Goal: Task Accomplishment & Management: Manage account settings

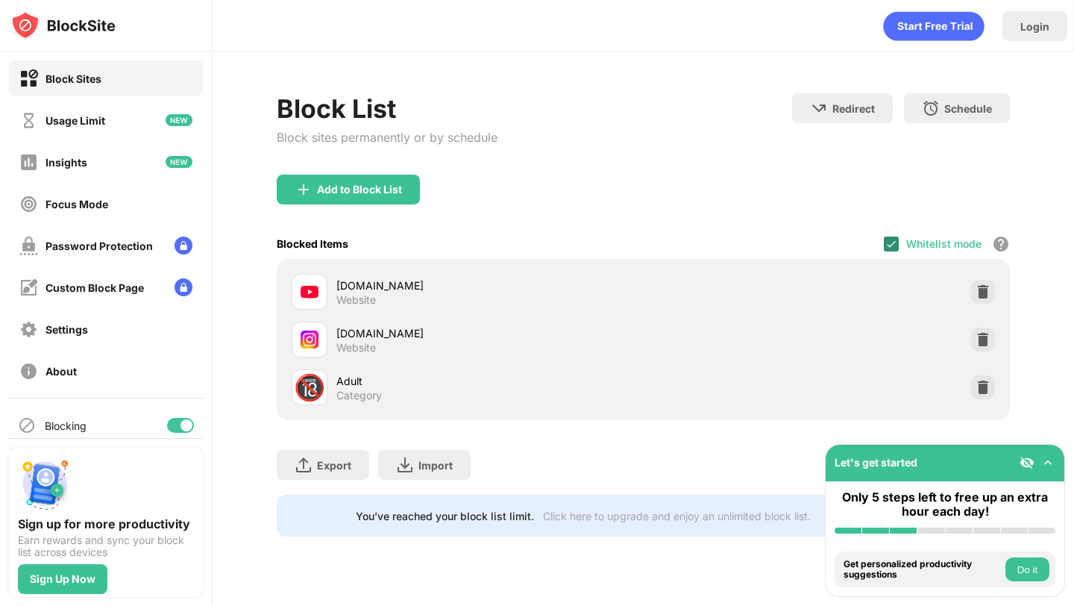
click at [893, 243] on img at bounding box center [892, 244] width 12 height 12
click at [894, 242] on div at bounding box center [891, 243] width 15 height 15
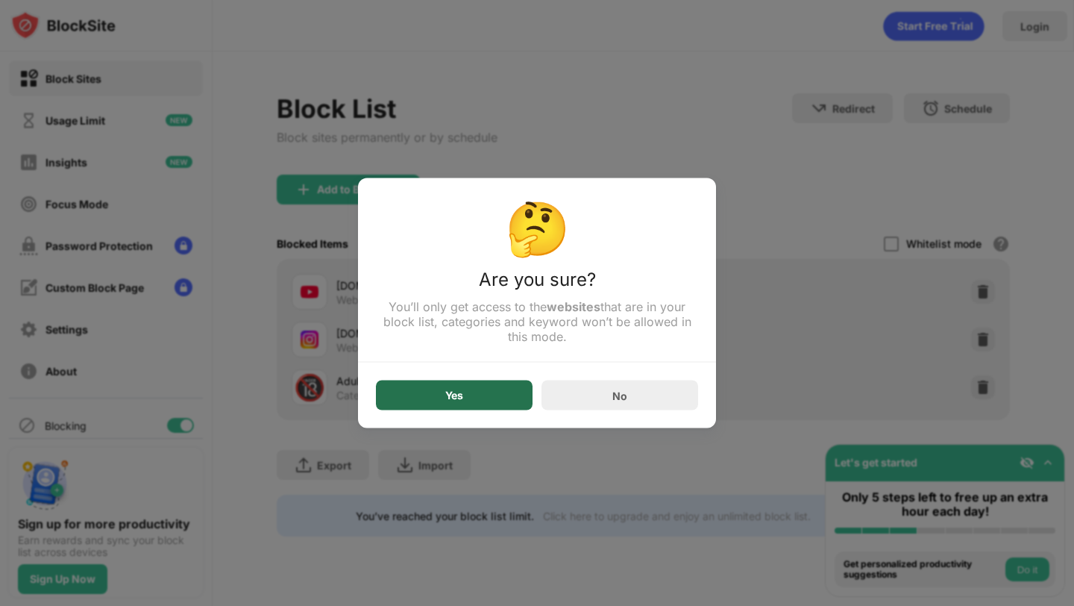
click at [466, 405] on div "Yes" at bounding box center [454, 395] width 157 height 30
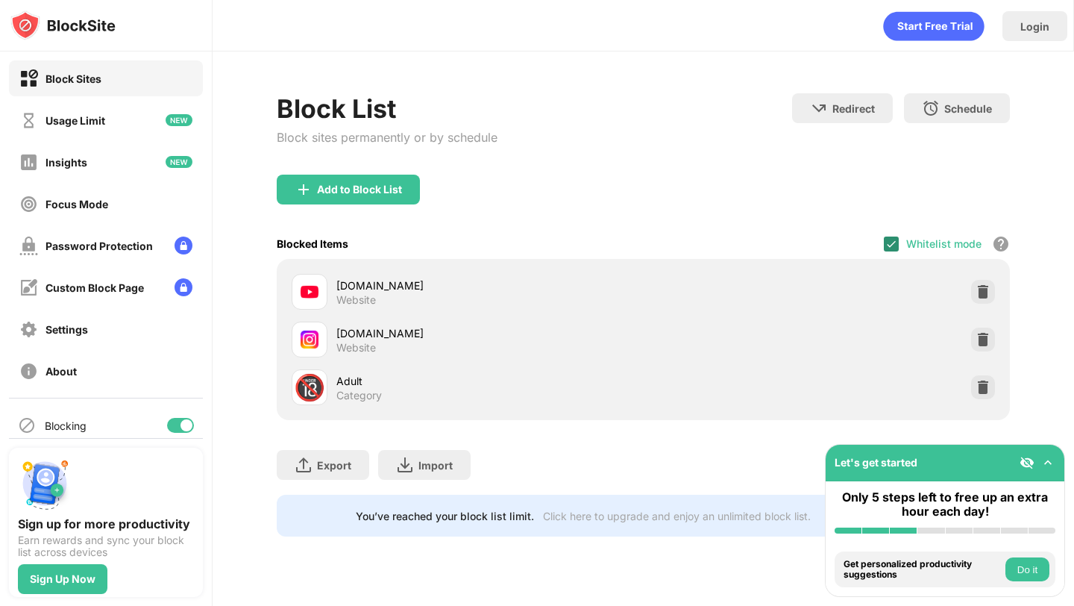
click at [890, 238] on img at bounding box center [892, 244] width 12 height 12
click at [893, 242] on div at bounding box center [891, 243] width 15 height 15
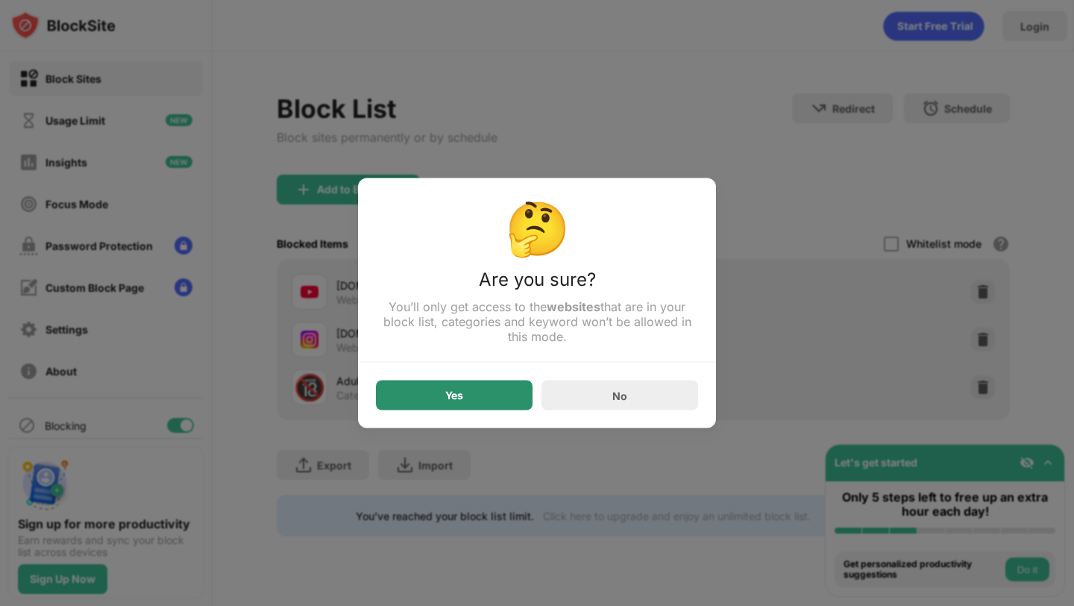
click at [463, 395] on div "Yes" at bounding box center [454, 395] width 18 height 12
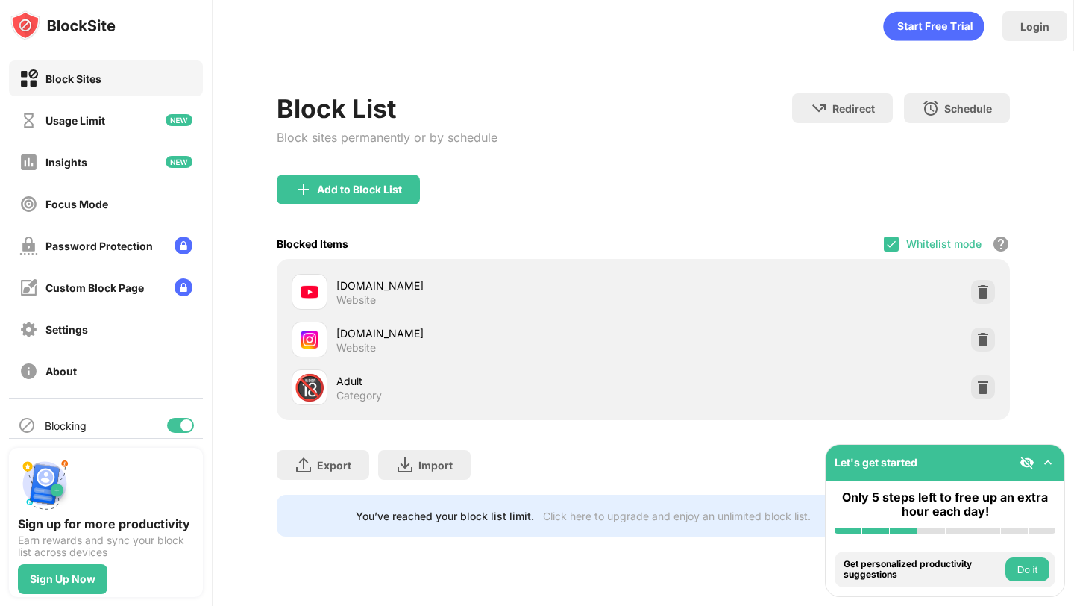
click at [894, 233] on div "Whitelist mode Block all websites except for those in your whitelist. Whitelist…" at bounding box center [947, 243] width 126 height 31
click at [894, 239] on img at bounding box center [892, 244] width 12 height 12
click at [891, 246] on div at bounding box center [891, 243] width 15 height 15
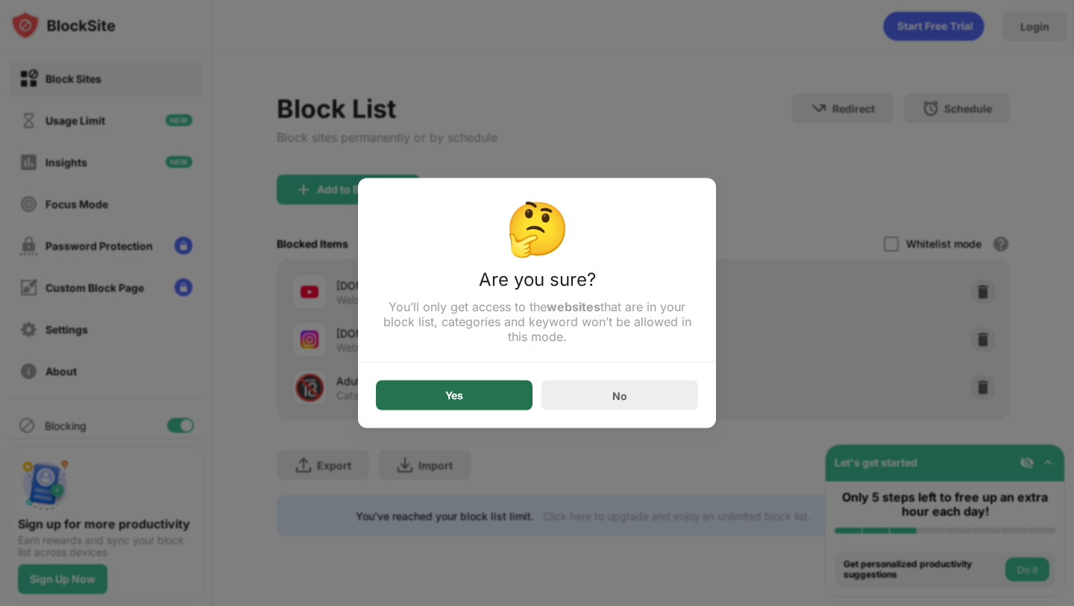
click at [463, 406] on div "Yes" at bounding box center [454, 395] width 157 height 30
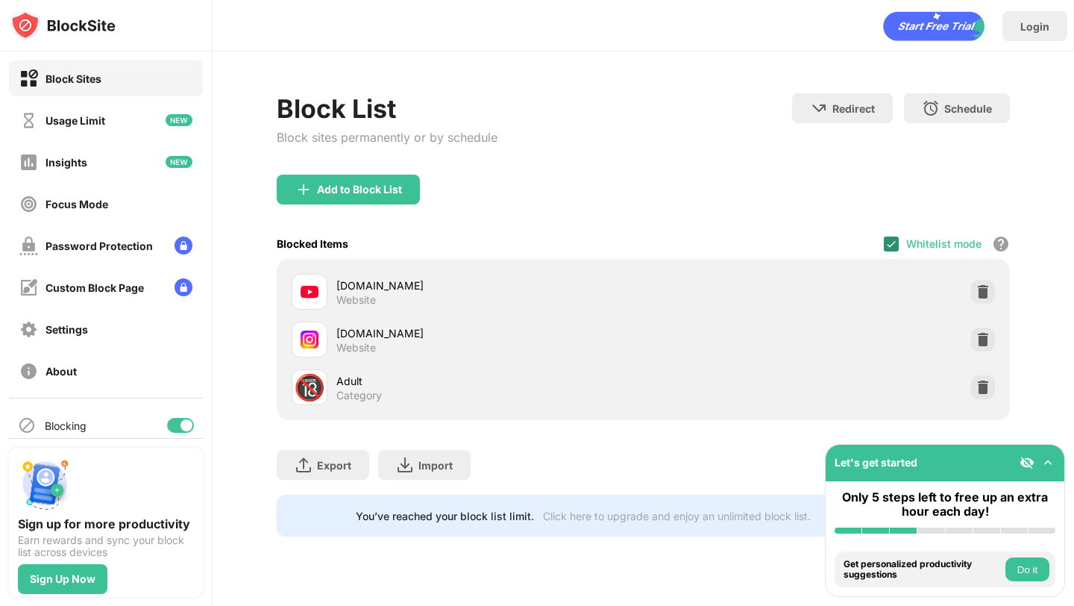
click at [894, 240] on img at bounding box center [892, 244] width 12 height 12
